Goal: Task Accomplishment & Management: Manage account settings

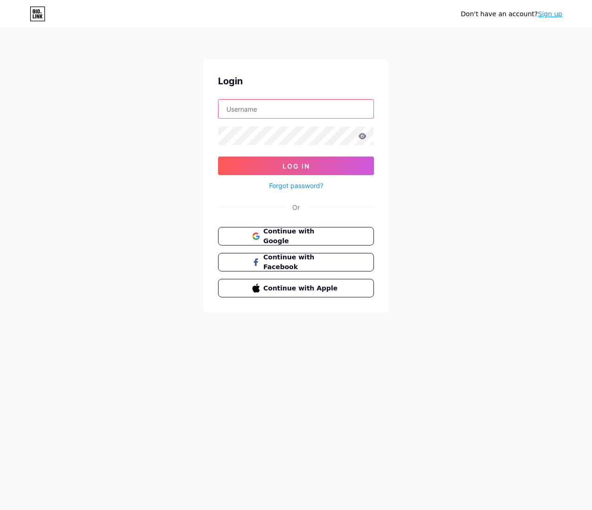
click at [310, 114] on input "text" at bounding box center [295, 109] width 155 height 19
click at [415, 120] on div "Don't have an account? Sign up Login Log In Forgot password? Or Continue with G…" at bounding box center [296, 171] width 592 height 342
click at [325, 111] on input "text" at bounding box center [295, 109] width 155 height 19
type input "[EMAIL_ADDRESS][DOMAIN_NAME]"
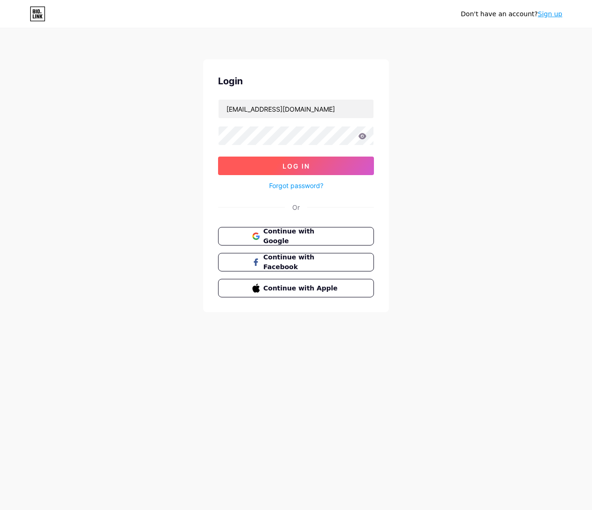
click at [297, 167] on span "Log In" at bounding box center [295, 166] width 27 height 8
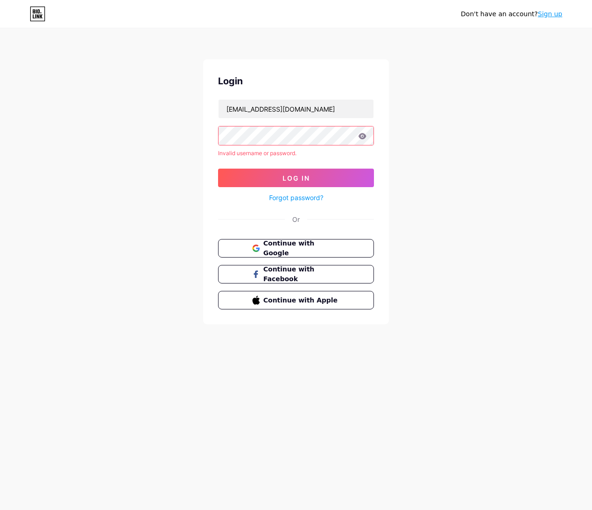
click at [475, 126] on div "Don't have an account? Sign up Login [EMAIL_ADDRESS][DOMAIN_NAME] Invalid usern…" at bounding box center [296, 177] width 592 height 354
click at [362, 136] on icon at bounding box center [362, 136] width 8 height 6
click at [218, 139] on protonpass-control-a6c6 at bounding box center [218, 136] width 0 height 9
click at [38, 17] on icon at bounding box center [38, 16] width 2 height 4
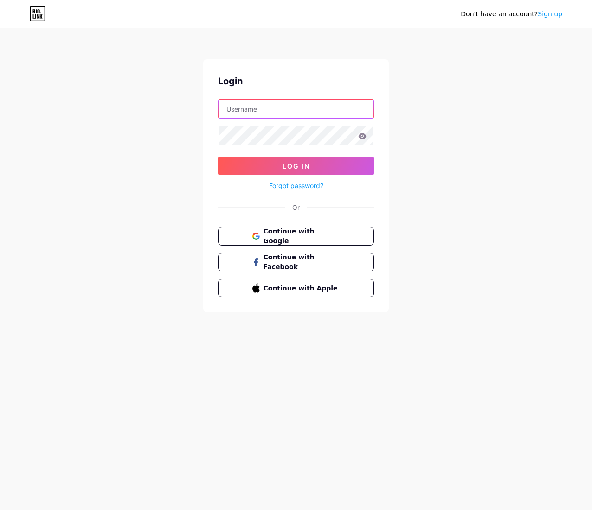
click at [243, 112] on input "text" at bounding box center [295, 109] width 155 height 19
type input "[EMAIL_ADDRESS][DOMAIN_NAME]"
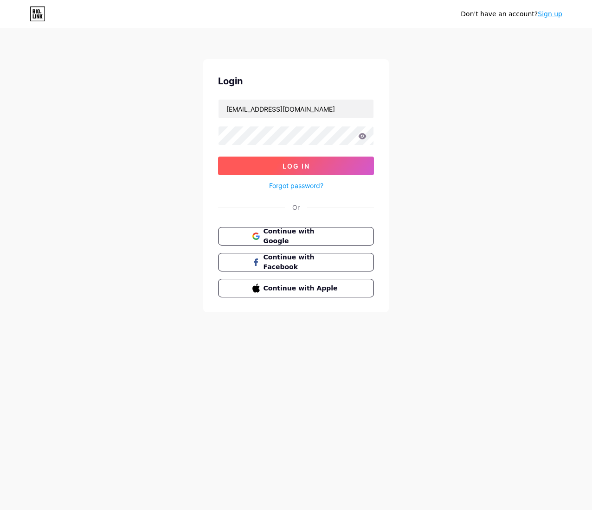
click at [308, 168] on span "Log In" at bounding box center [295, 166] width 27 height 8
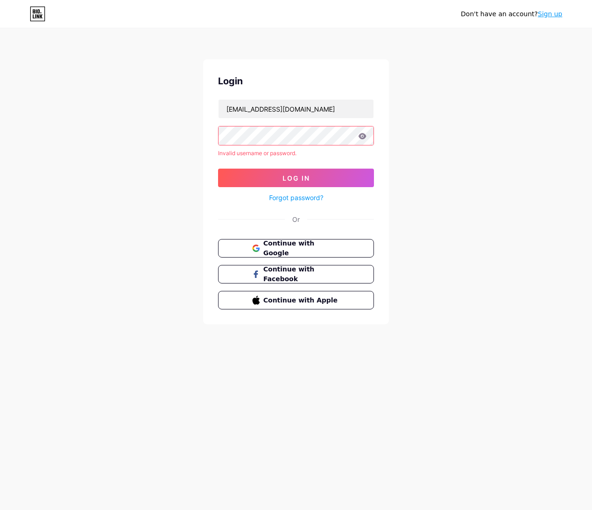
click at [362, 135] on icon at bounding box center [362, 136] width 8 height 6
click at [361, 137] on icon at bounding box center [362, 136] width 8 height 6
